Goal: Browse casually: Explore the website without a specific task or goal

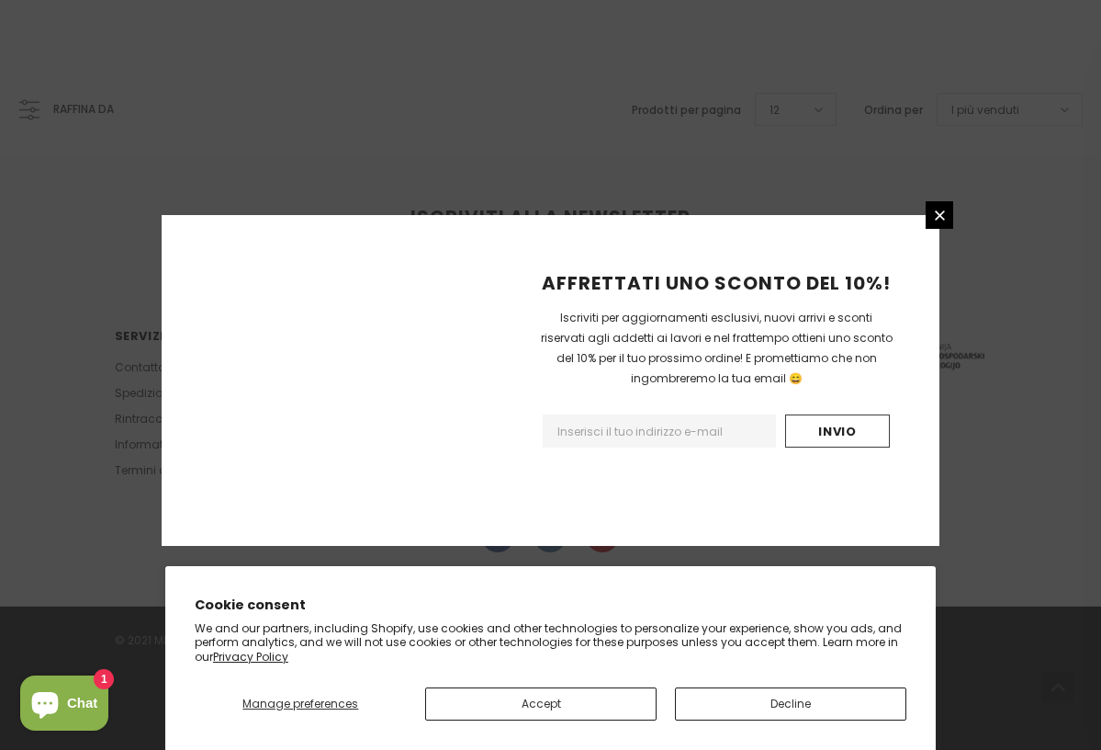
scroll to position [1171, 0]
